Goal: Contribute content: Contribute content

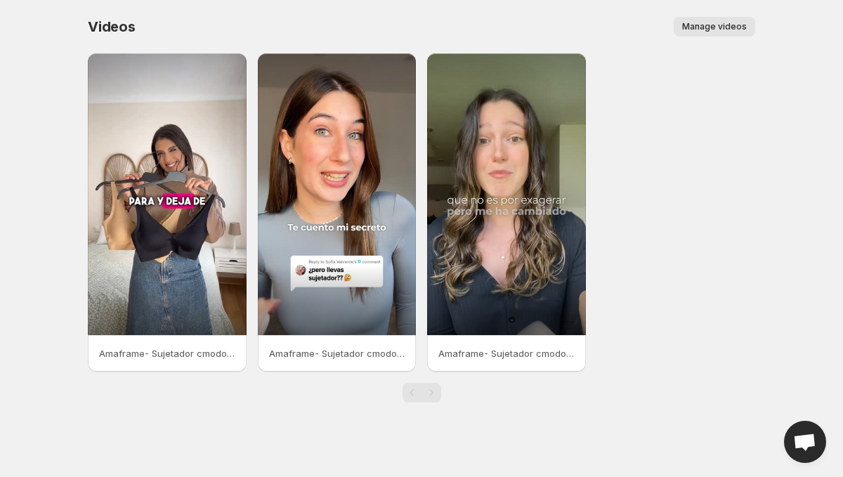
click at [693, 33] on button "Manage videos" at bounding box center [715, 27] width 82 height 20
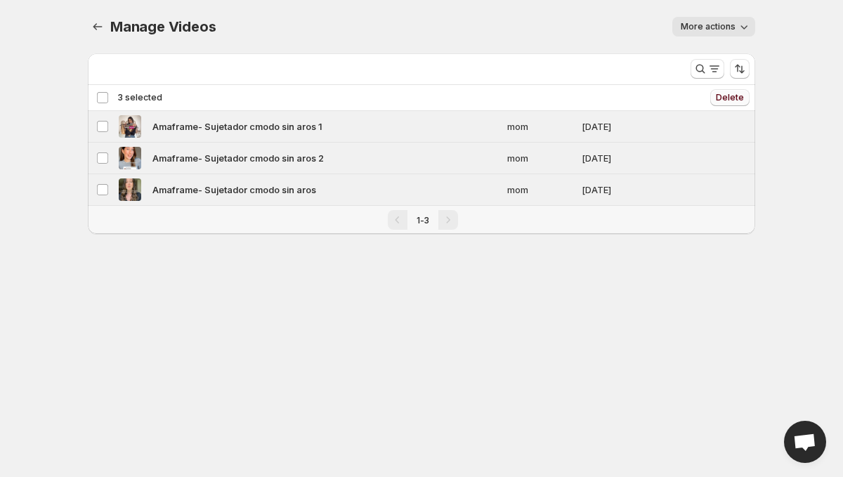
click at [722, 98] on span "Delete" at bounding box center [730, 97] width 28 height 11
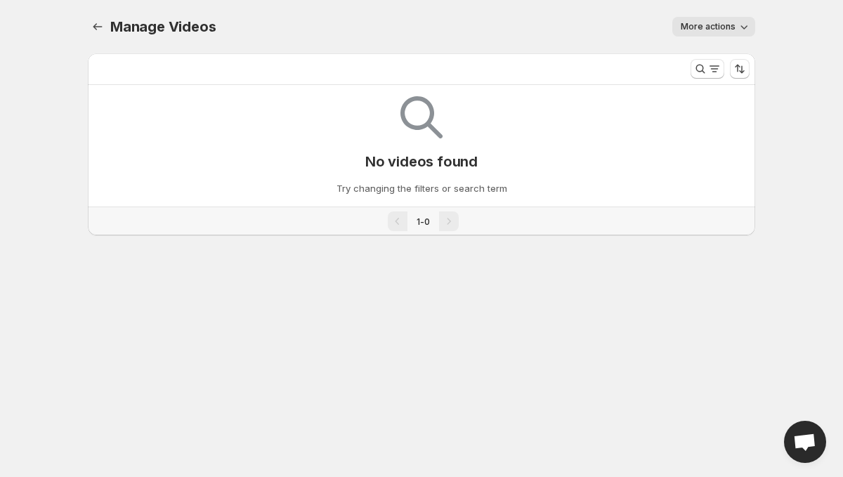
click at [721, 23] on span "More actions" at bounding box center [708, 26] width 55 height 11
click at [489, 22] on div "More actions" at bounding box center [494, 27] width 523 height 20
click at [427, 132] on img at bounding box center [422, 117] width 42 height 42
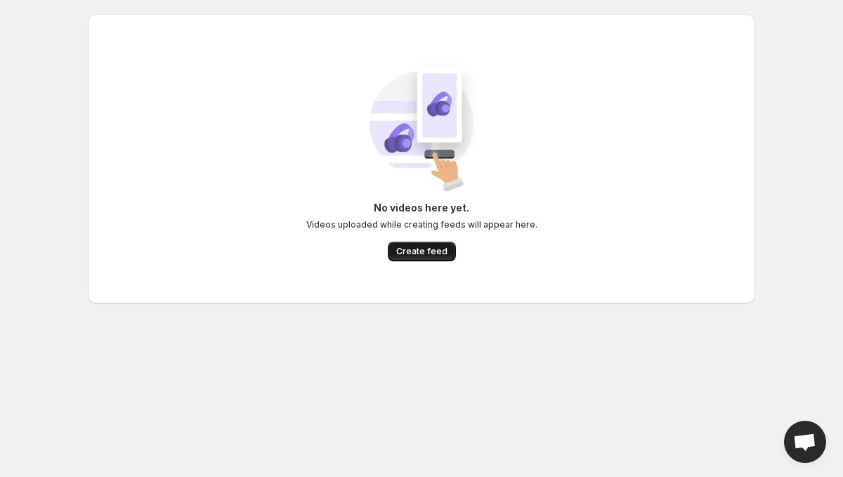
click at [436, 254] on span "Create feed" at bounding box center [421, 251] width 51 height 11
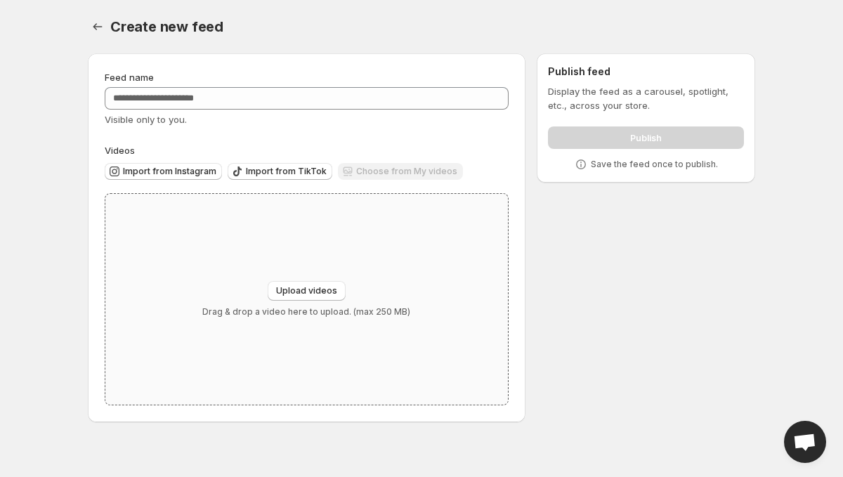
click at [308, 280] on div "Upload videos Drag & drop a video here to upload. (max 250 MB)" at bounding box center [306, 299] width 403 height 211
type input "**********"
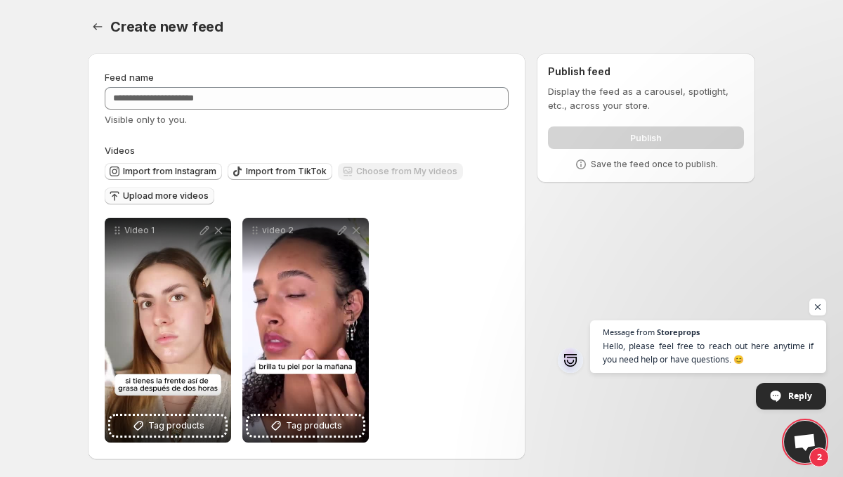
click at [172, 196] on span "Upload more videos" at bounding box center [166, 195] width 86 height 11
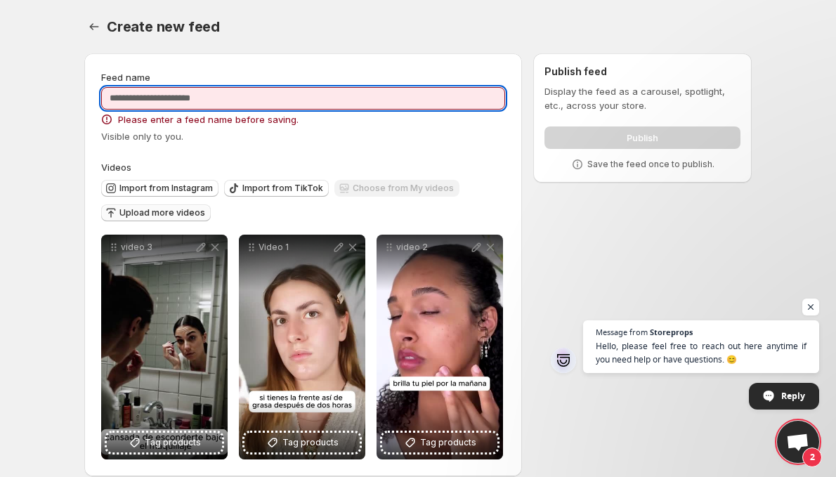
click at [302, 96] on input "Feed name" at bounding box center [303, 98] width 404 height 22
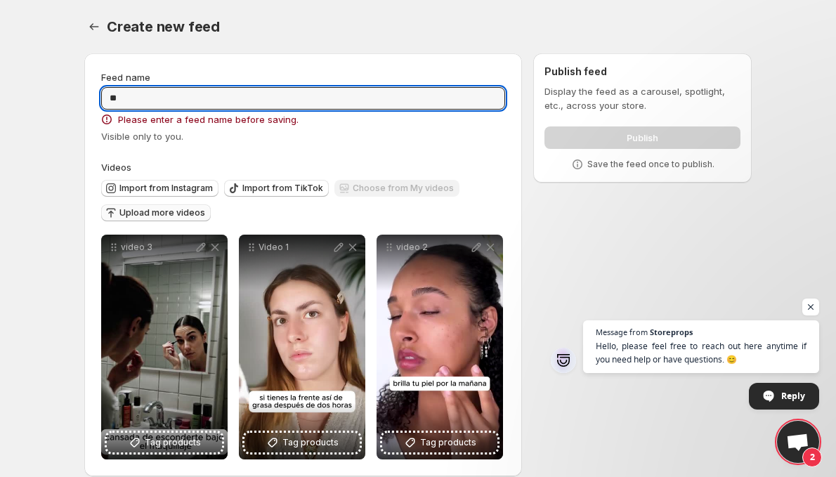
type input "**"
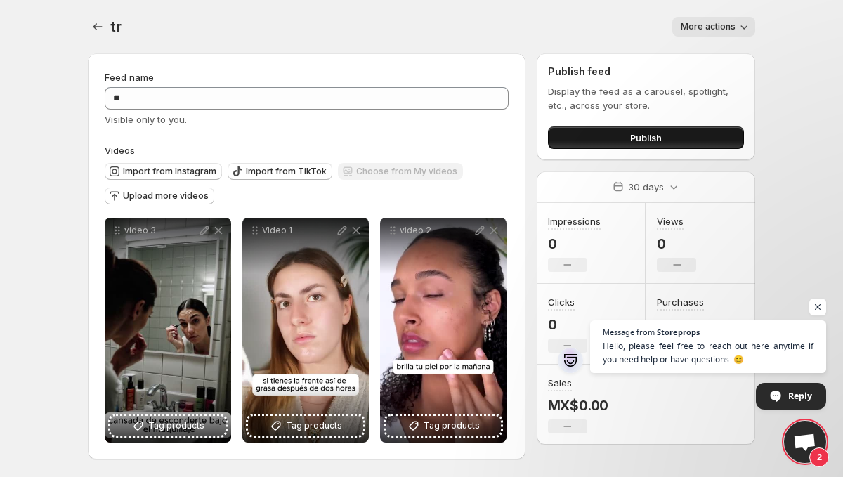
click at [588, 136] on button "Publish" at bounding box center [646, 138] width 196 height 22
